Goal: Information Seeking & Learning: Learn about a topic

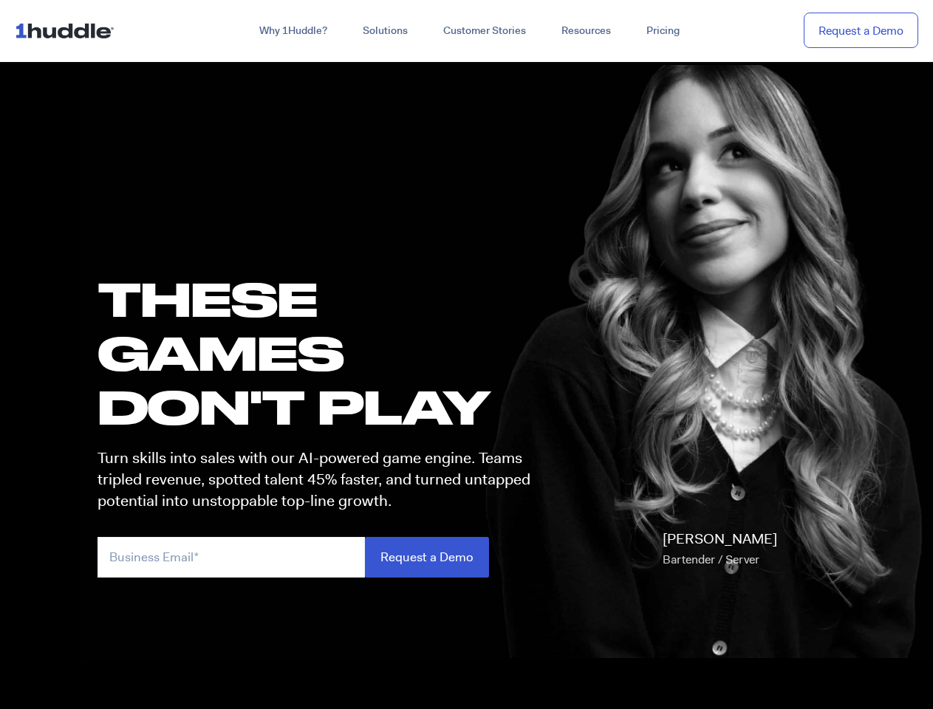
click at [466, 355] on h1 "these GAMES DON'T PLAY" at bounding box center [321, 353] width 446 height 163
click at [292, 31] on link "Why 1Huddle?" at bounding box center [293, 31] width 103 height 27
click at [384, 31] on link "Solutions" at bounding box center [385, 31] width 81 height 27
click at [585, 31] on link "Resources" at bounding box center [586, 31] width 85 height 27
click at [321, 557] on input "email" at bounding box center [231, 557] width 267 height 41
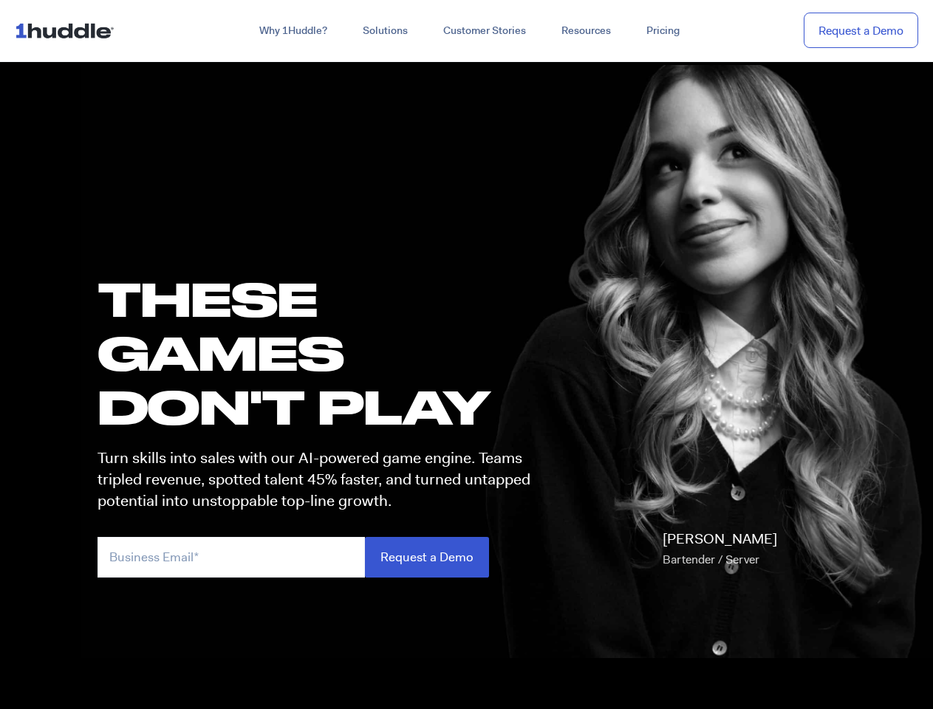
click at [426, 557] on input "Request a Demo" at bounding box center [427, 557] width 124 height 41
